Goal: Information Seeking & Learning: Check status

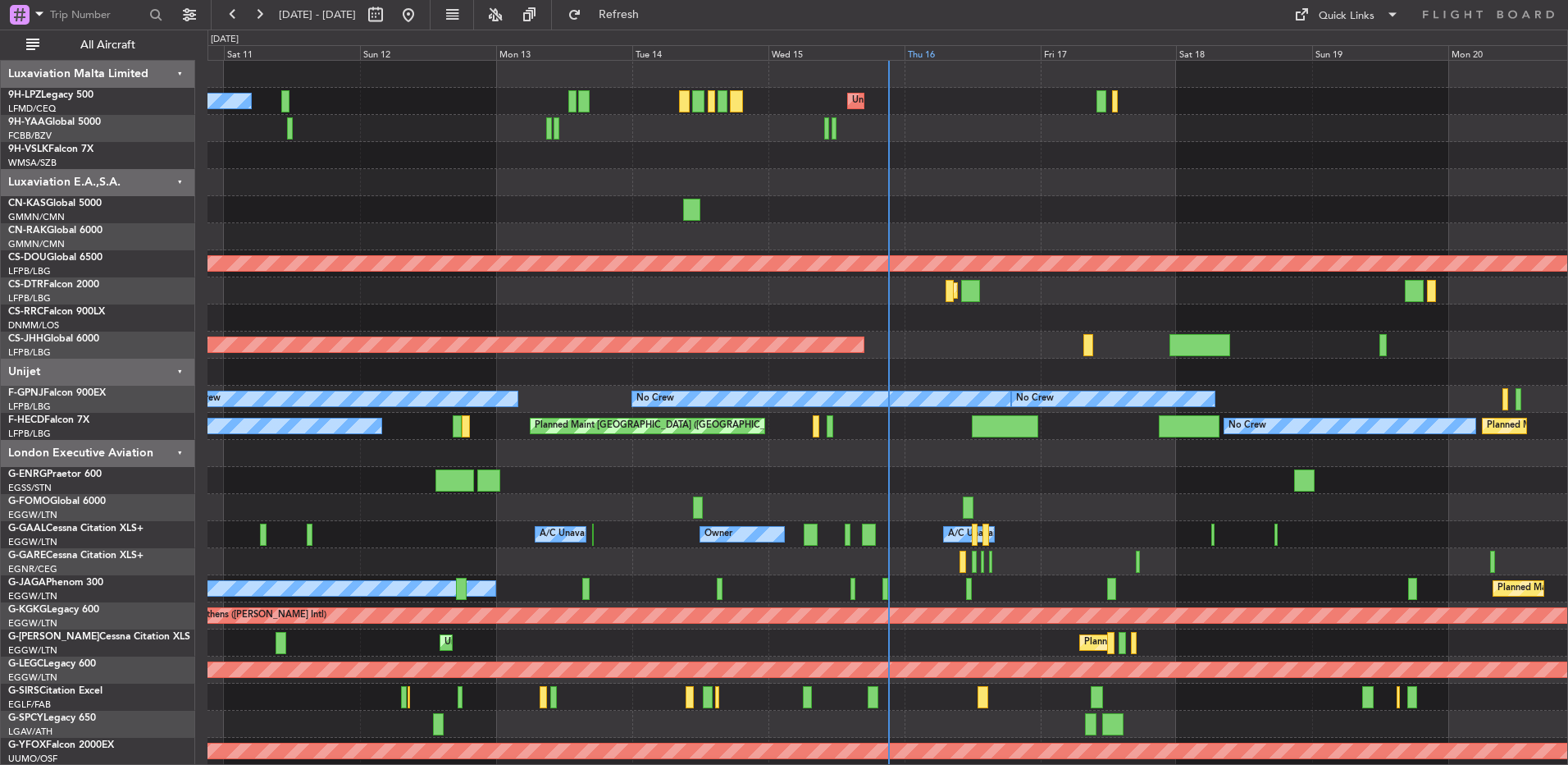
click at [905, 51] on div "Thu 16" at bounding box center [973, 52] width 136 height 15
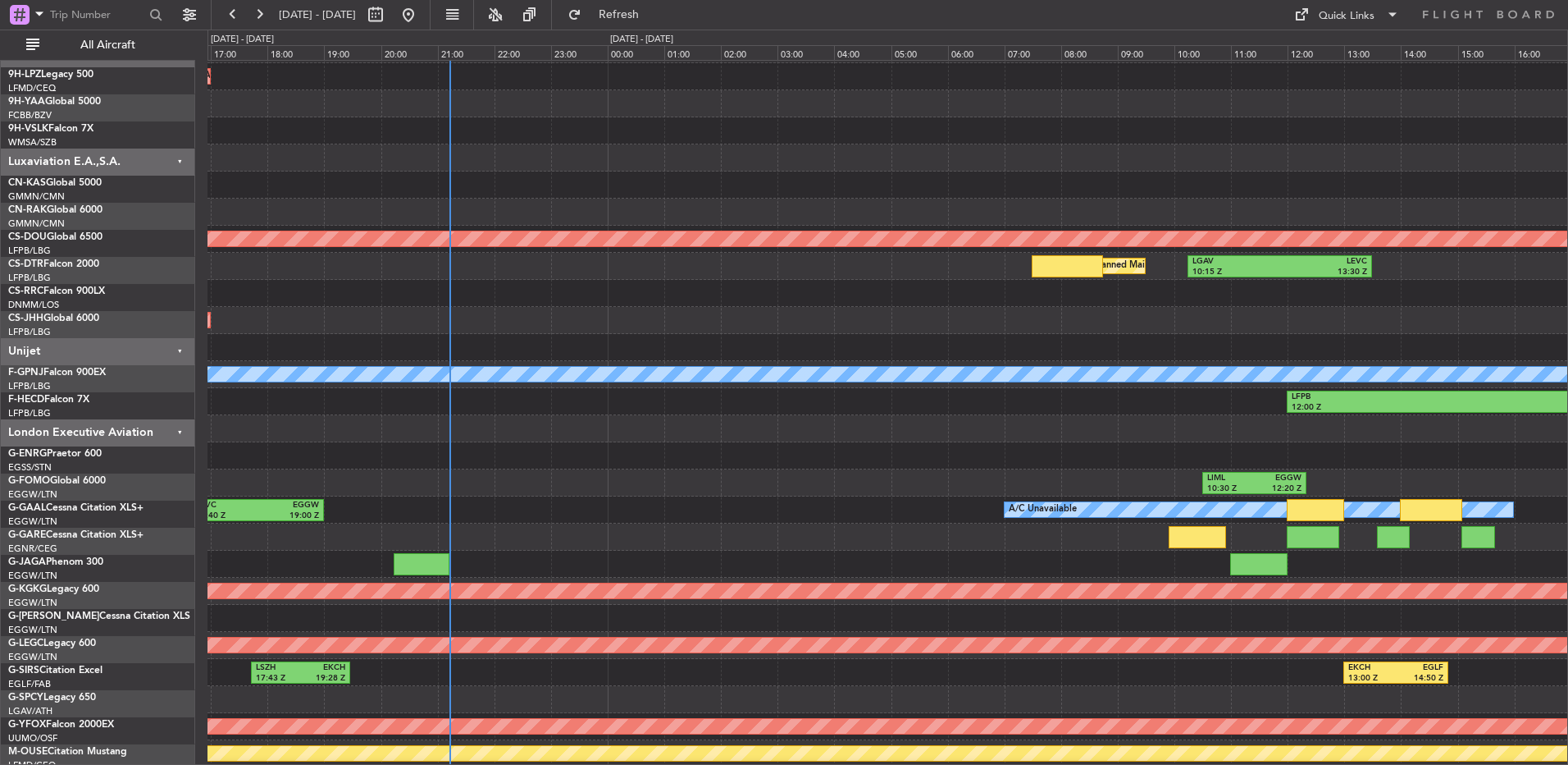
scroll to position [26, 0]
click at [1085, 141] on div at bounding box center [887, 131] width 1360 height 27
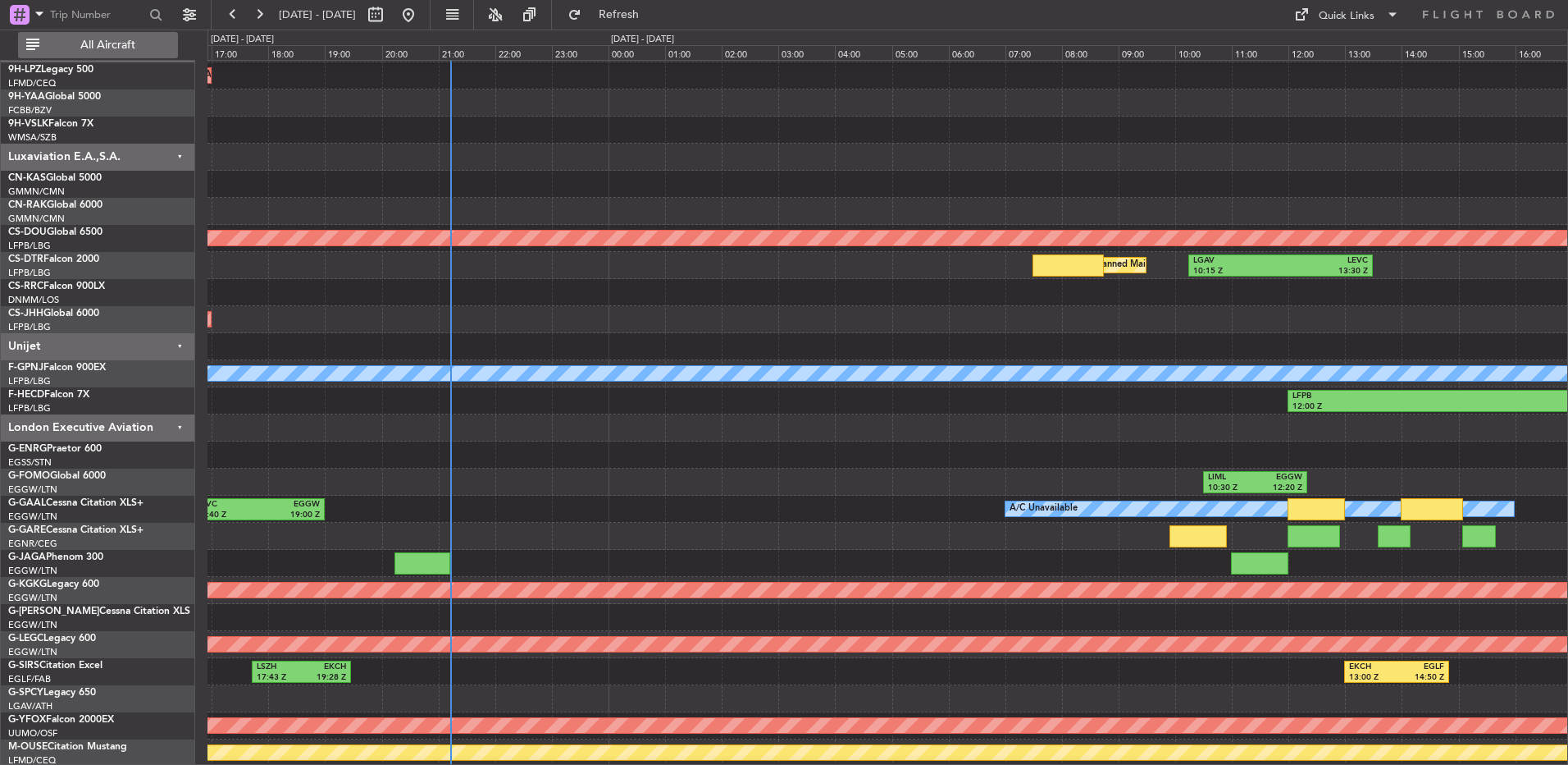
click at [55, 37] on button "All Aircraft" at bounding box center [97, 45] width 160 height 27
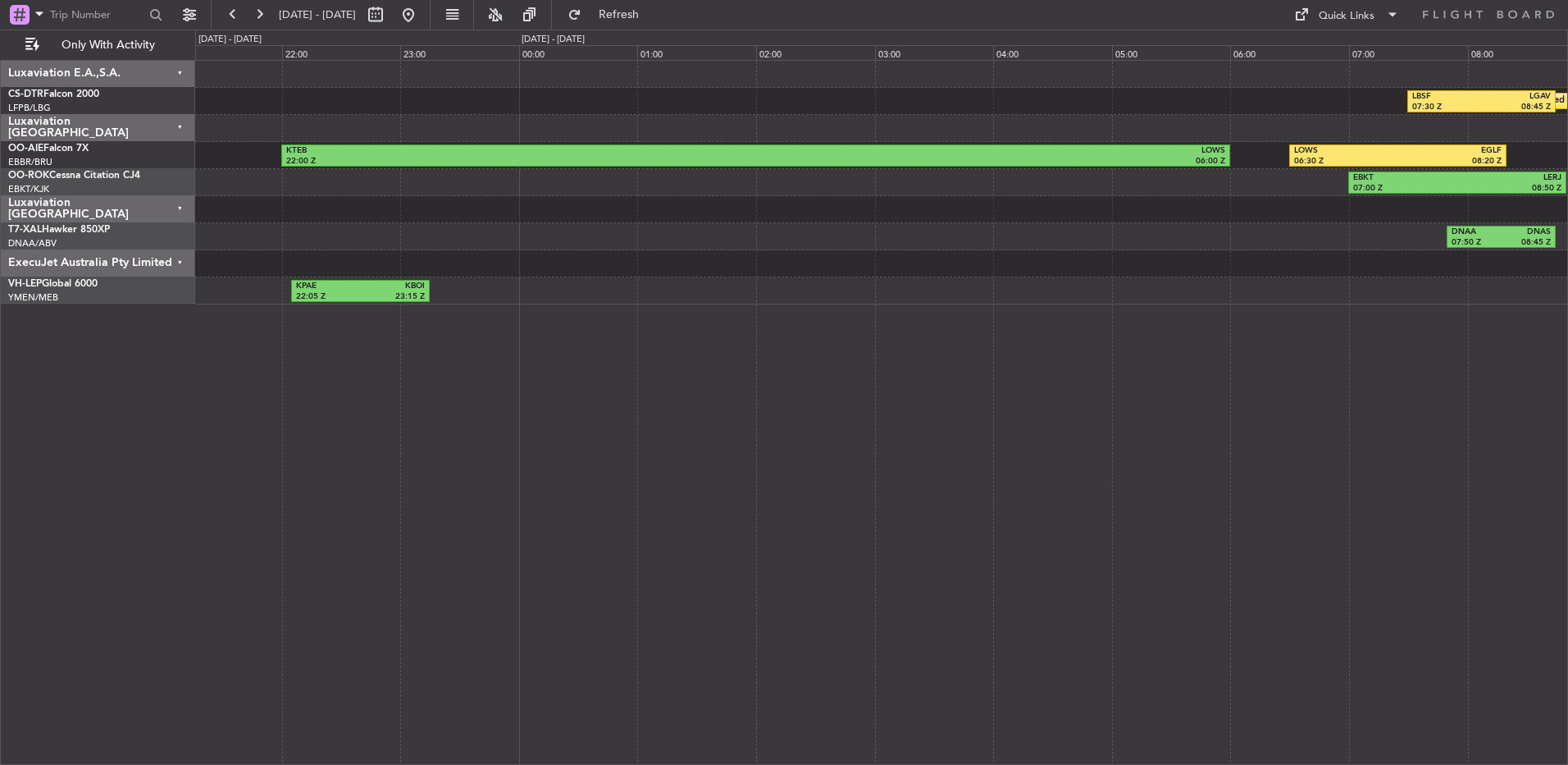
scroll to position [0, 0]
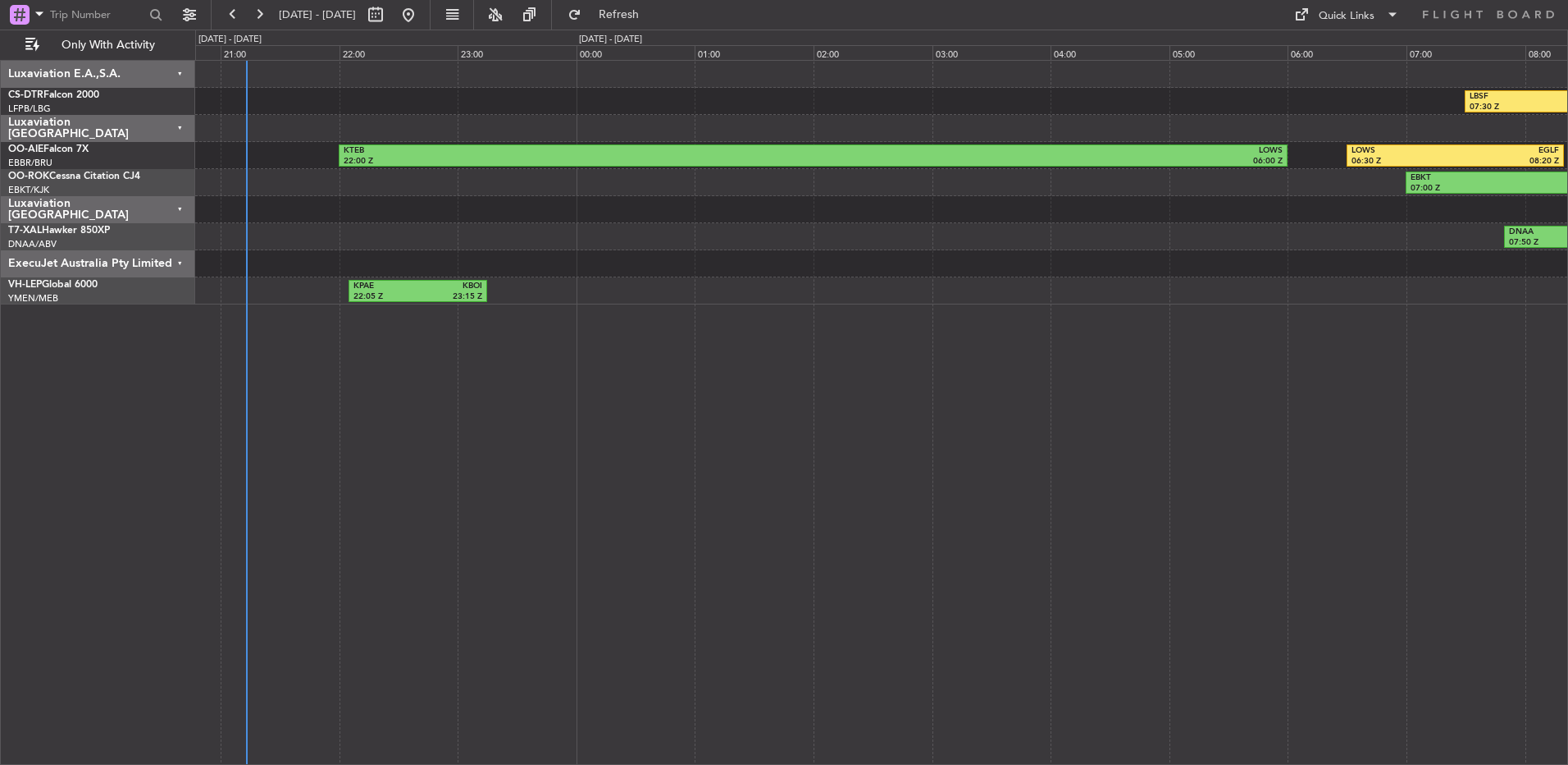
click at [406, 482] on div "LBSF 07:30 Z LGAV 08:45 Z LGAV 10:15 Z LEVC 13:30 Z Planned Maint Sofia KTEB 22…" at bounding box center [882, 412] width 1374 height 705
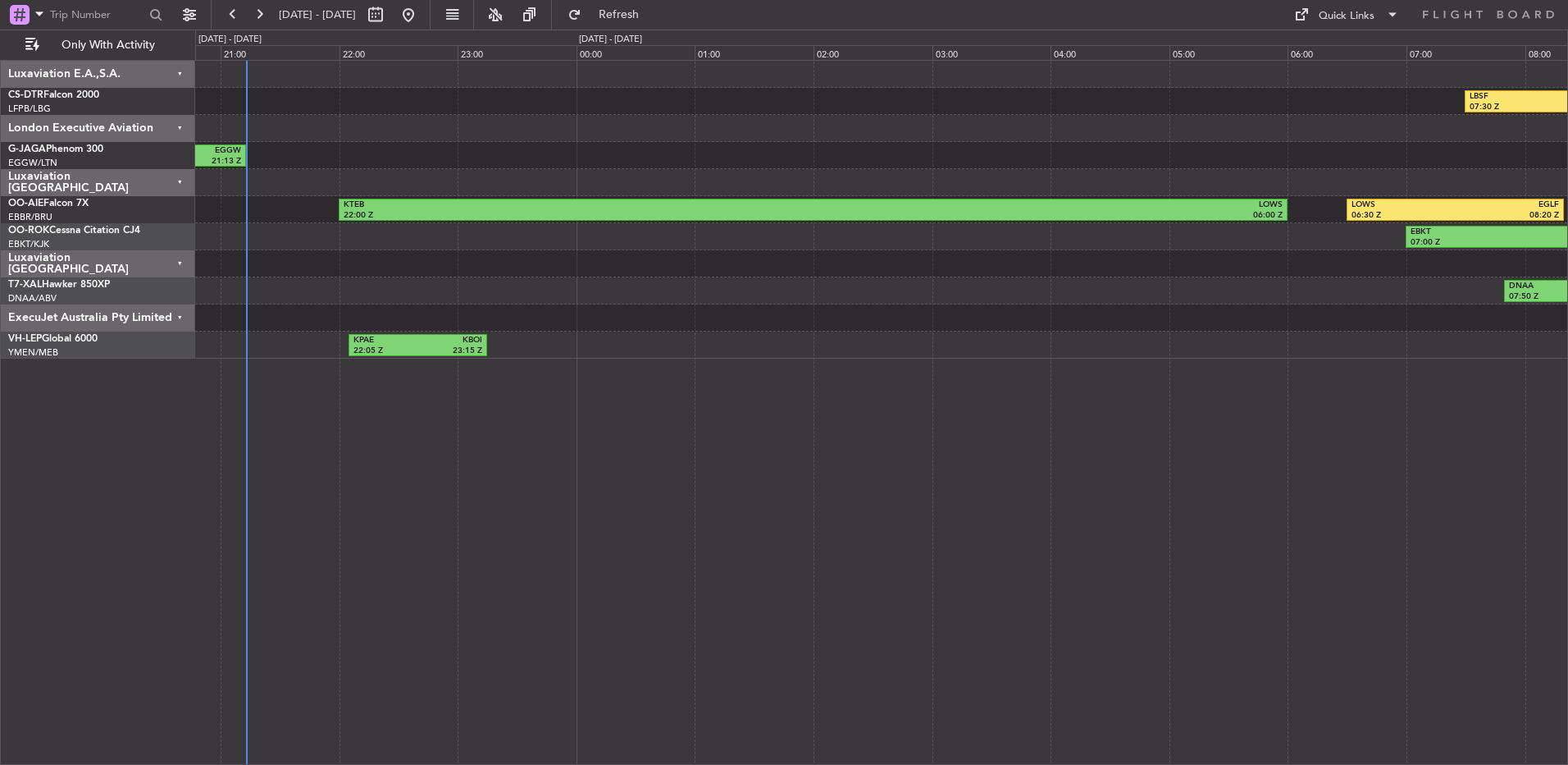
click at [151, 125] on div "London Executive Aviation" at bounding box center [98, 129] width 194 height 27
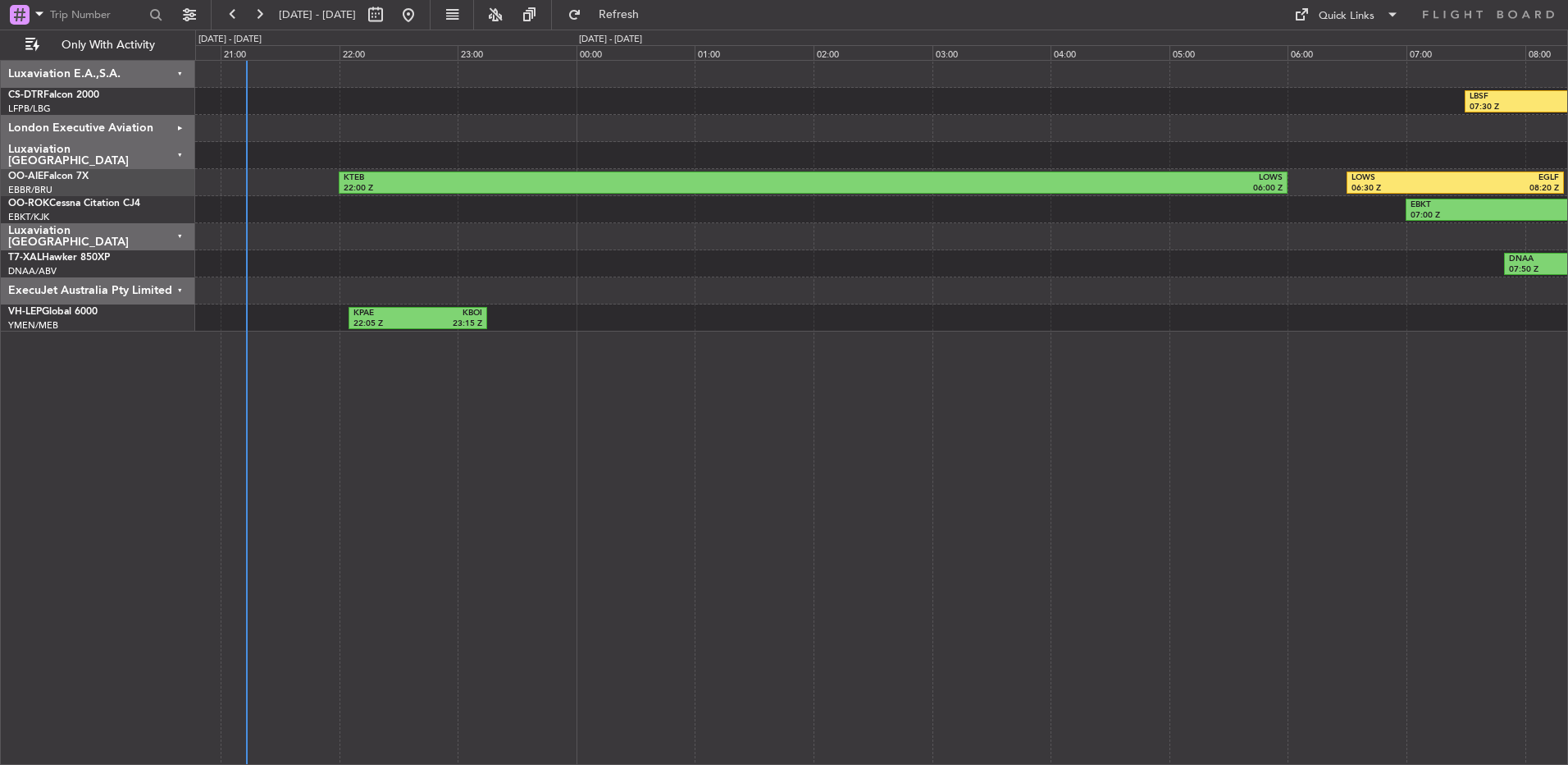
click at [144, 72] on div "Luxaviation E.A.,S.A." at bounding box center [98, 75] width 194 height 27
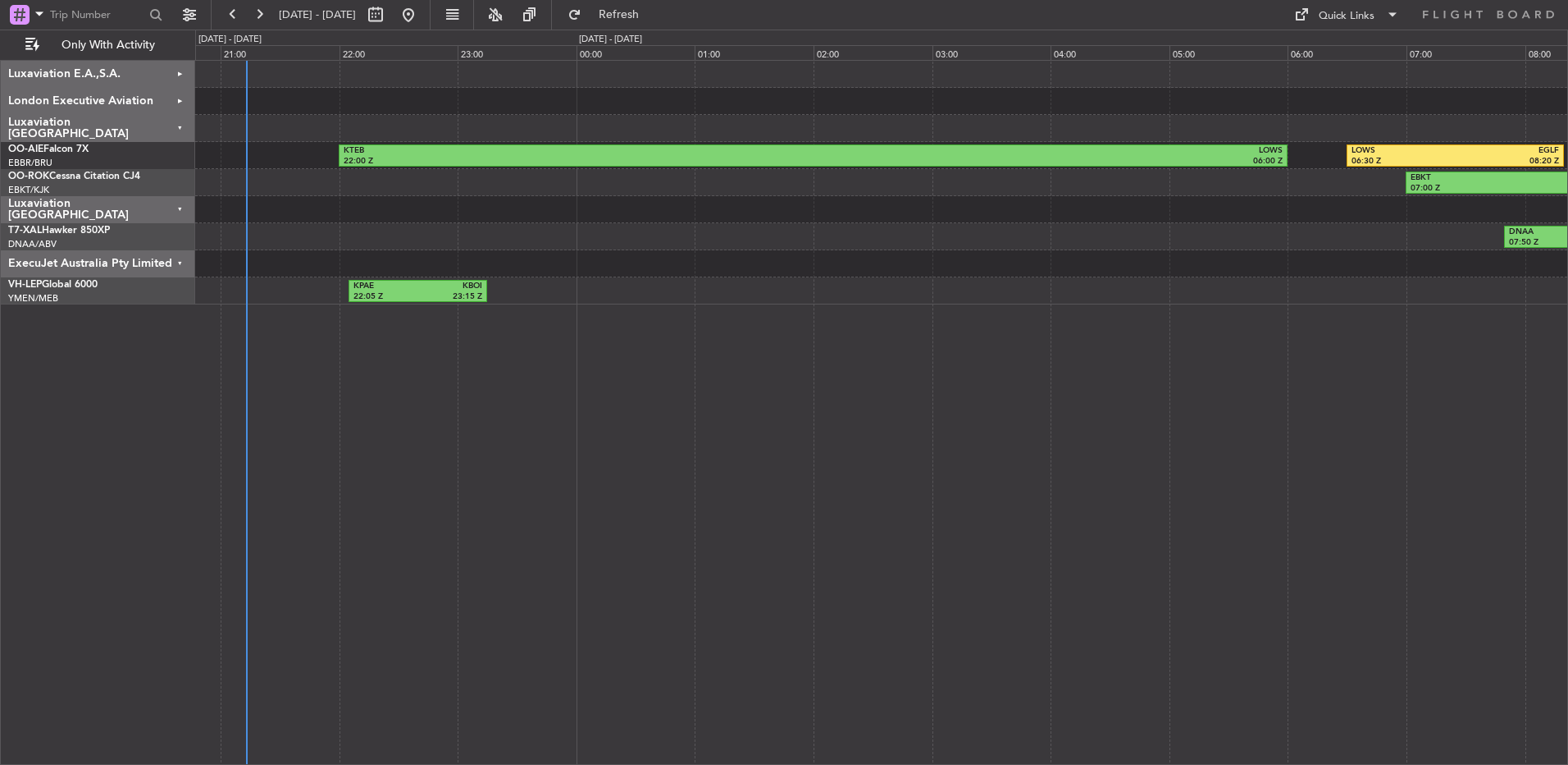
click at [150, 262] on div "ExecuJet Australia Pty Limited" at bounding box center [98, 264] width 194 height 27
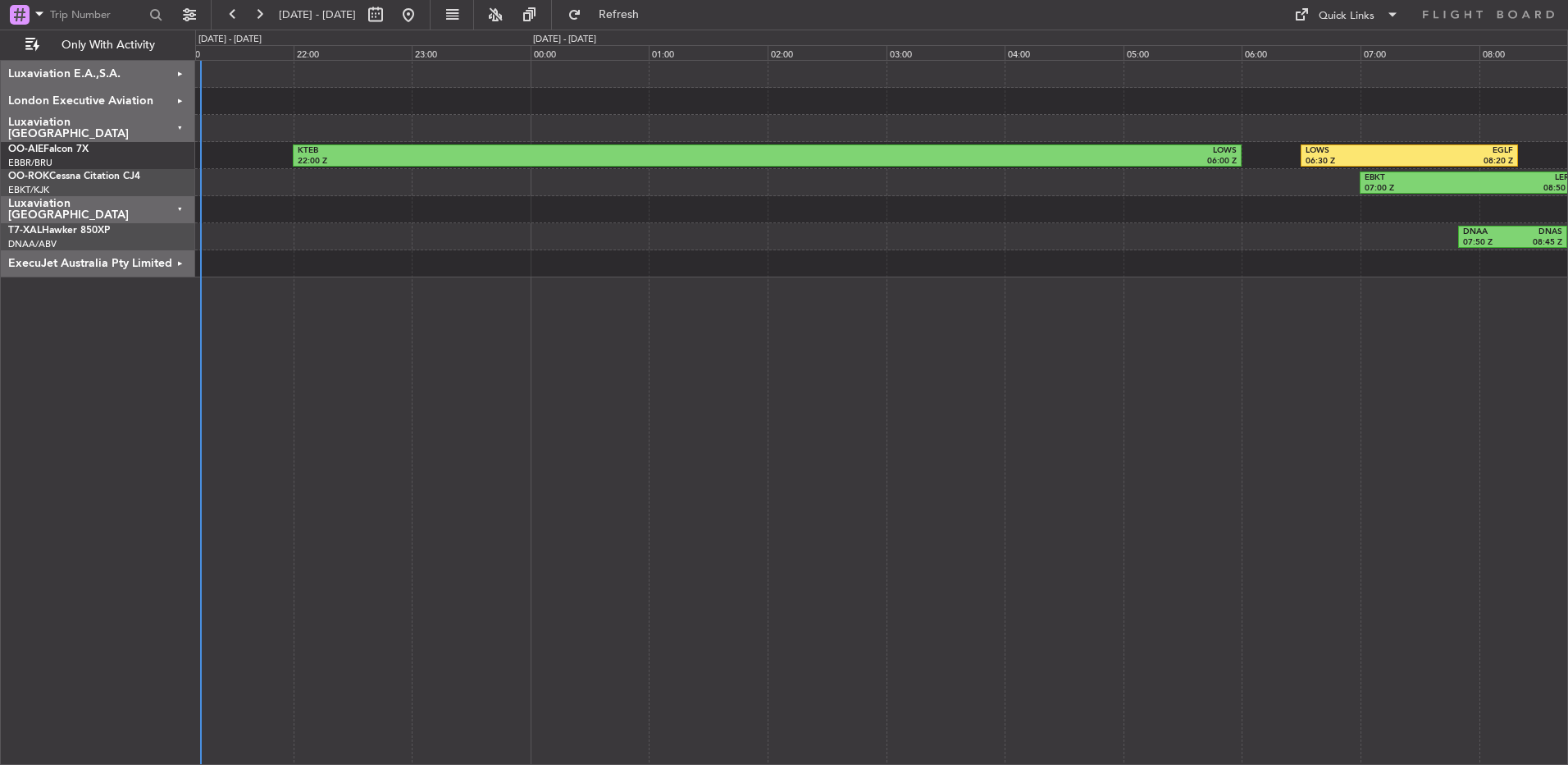
click at [423, 229] on div "KTEB 22:00 Z LOWS 06:00 Z LOWS 06:30 Z EGLF 08:20 Z EBKT 07:00 Z LERJ 08:50 Z D…" at bounding box center [882, 169] width 1373 height 217
